Goal: Information Seeking & Learning: Understand process/instructions

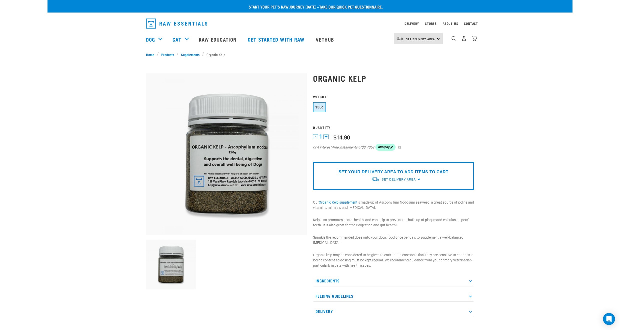
click at [389, 279] on p "Ingredients" at bounding box center [393, 280] width 161 height 11
click at [408, 179] on span "Set Delivery Area" at bounding box center [399, 180] width 34 height 4
click at [394, 191] on link "[GEOGRAPHIC_DATA]" at bounding box center [396, 191] width 50 height 8
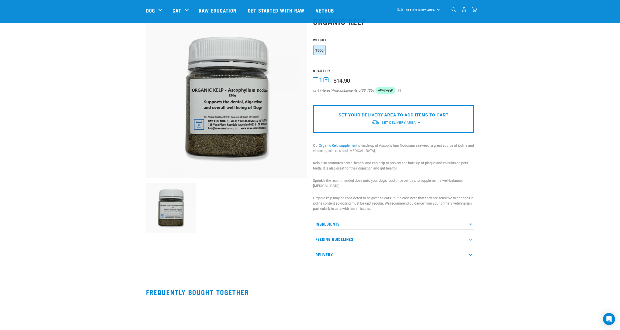
scroll to position [25, 0]
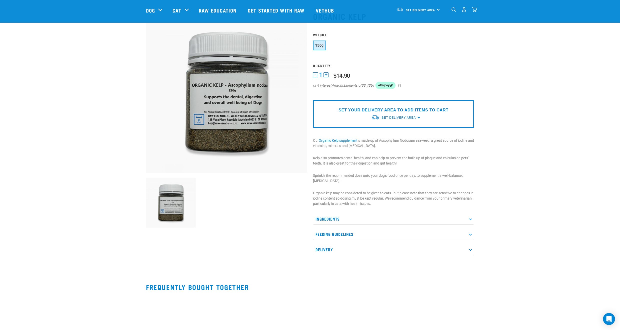
click at [332, 221] on p "Ingredients" at bounding box center [393, 218] width 161 height 11
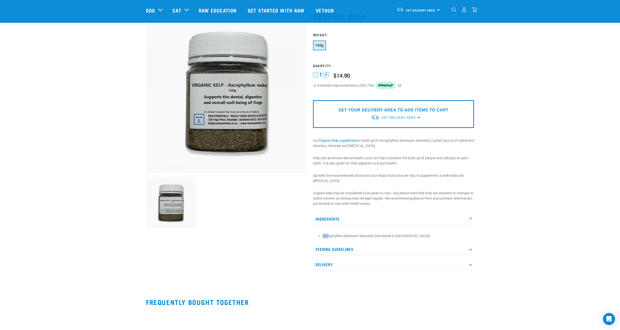
drag, startPoint x: 324, startPoint y: 235, endPoint x: 328, endPoint y: 237, distance: 5.1
click at [328, 237] on li "Adcophyllum Nodosum Seaweed (harvested in [GEOGRAPHIC_DATA])" at bounding box center [397, 235] width 149 height 5
drag, startPoint x: 522, startPoint y: 0, endPoint x: 537, endPoint y: 90, distance: 91.4
click at [544, 114] on div "Start your pet’s raw journey [DATE] – take our quick pet questionnaire. Deliver…" at bounding box center [310, 139] width 525 height 329
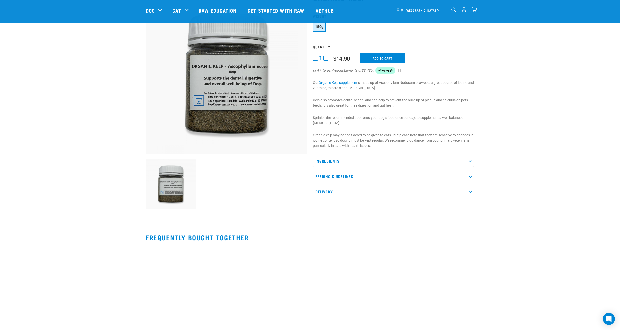
scroll to position [50, 0]
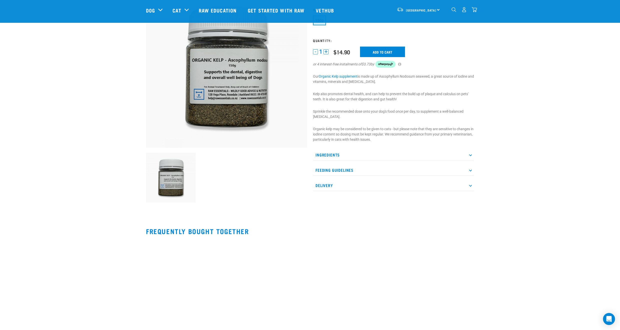
click at [393, 186] on p "Delivery" at bounding box center [393, 185] width 161 height 11
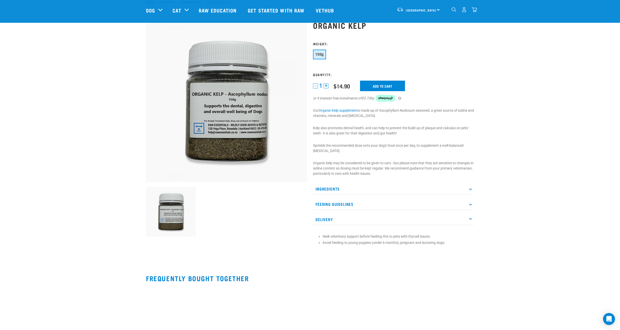
scroll to position [0, 0]
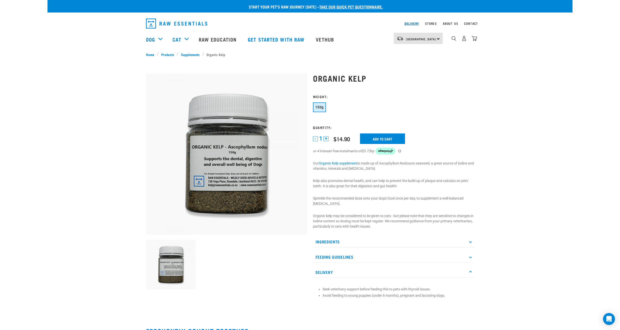
click at [411, 24] on link "Delivery" at bounding box center [412, 24] width 15 height 2
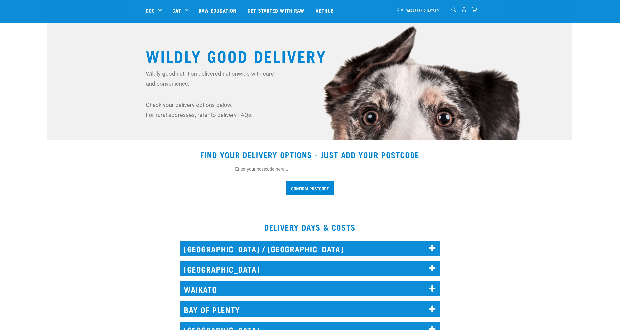
scroll to position [75, 0]
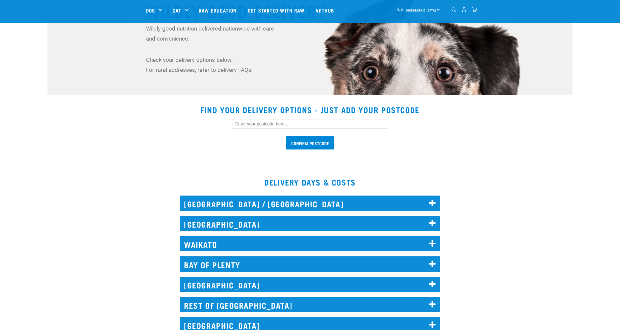
click at [347, 123] on input "text" at bounding box center [310, 124] width 156 height 10
drag, startPoint x: 246, startPoint y: 123, endPoint x: 175, endPoint y: 112, distance: 71.4
click at [177, 112] on div "4``1 Confirm postcode" at bounding box center [310, 131] width 344 height 41
type input "4112"
click at [314, 142] on input "Confirm postcode" at bounding box center [310, 142] width 48 height 13
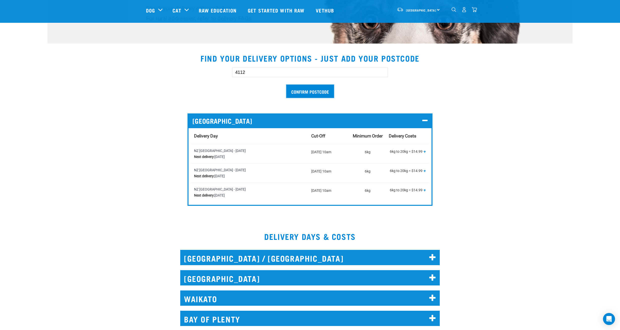
scroll to position [150, 0]
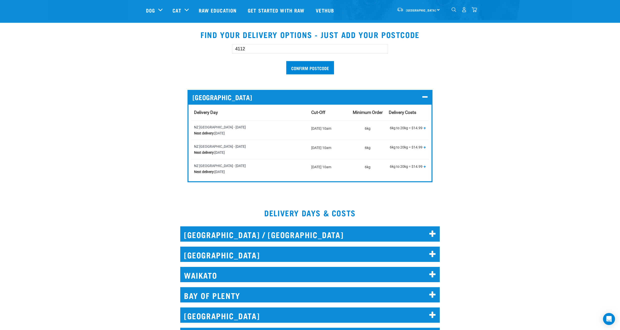
click at [319, 230] on h2 "NORTH AUCKLAND / WHANGAREI" at bounding box center [310, 233] width 260 height 15
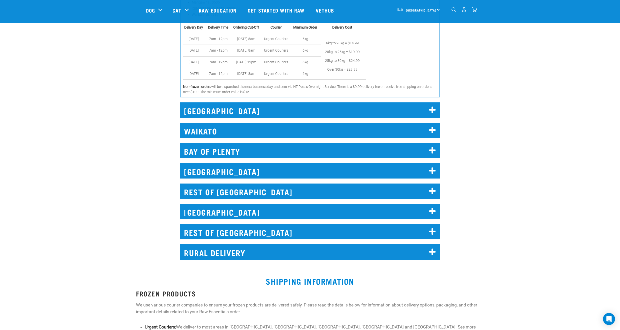
scroll to position [425, 0]
click at [291, 188] on h2 "REST OF NORTH ISLAND" at bounding box center [310, 190] width 260 height 15
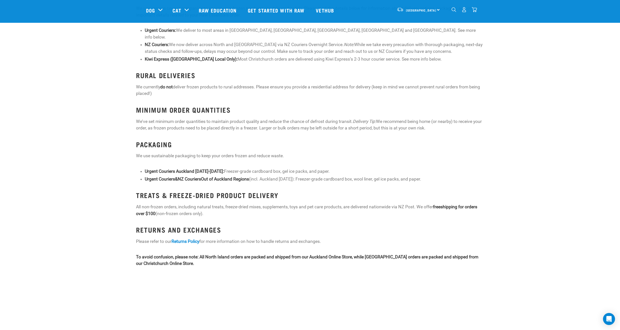
scroll to position [925, 0]
